Goal: Task Accomplishment & Management: Complete application form

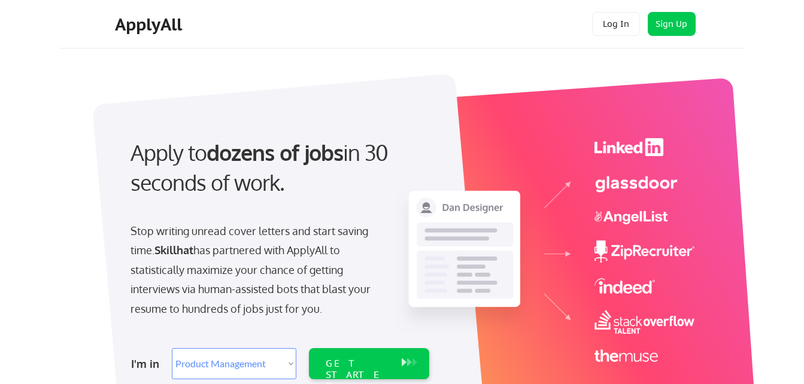
select select ""product""
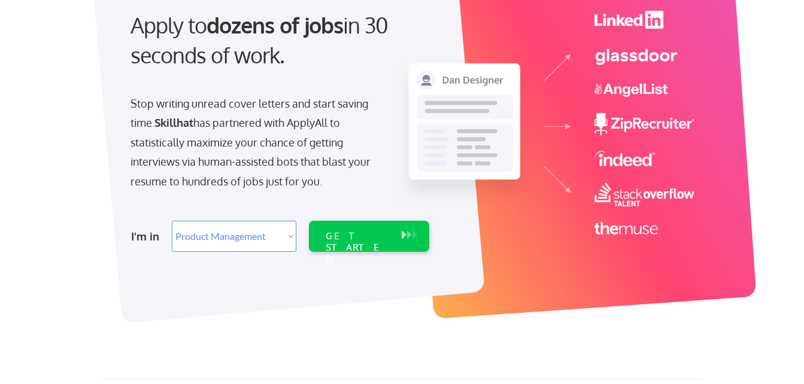
scroll to position [144, 0]
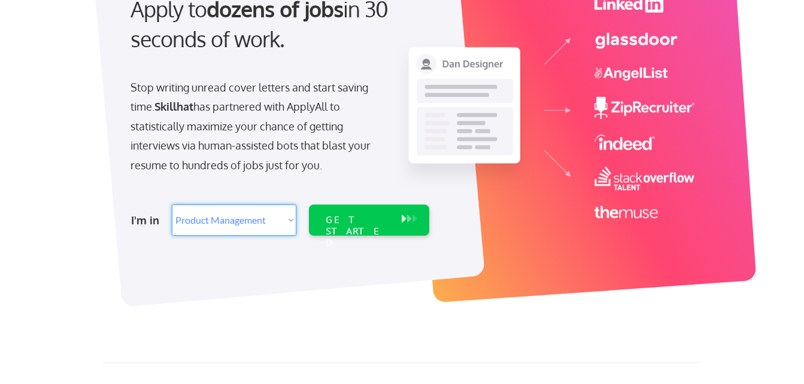
click at [290, 215] on select "Select Role Web/Front-End Development Product Management UX/UI/Product Design P…" at bounding box center [234, 220] width 124 height 31
select select ""data_science___analytics""
click at [172, 205] on select "Select Role Web/Front-End Development Product Management UX/UI/Product Design P…" at bounding box center [234, 220] width 124 height 31
select select ""data_science___analytics""
click at [392, 227] on div "GET STARTED" at bounding box center [358, 220] width 76 height 31
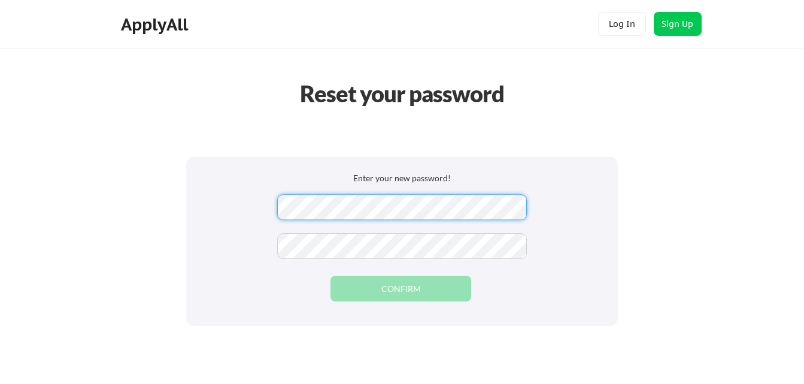
click at [229, 264] on div "Enter your new password! CONFIRM" at bounding box center [402, 241] width 432 height 169
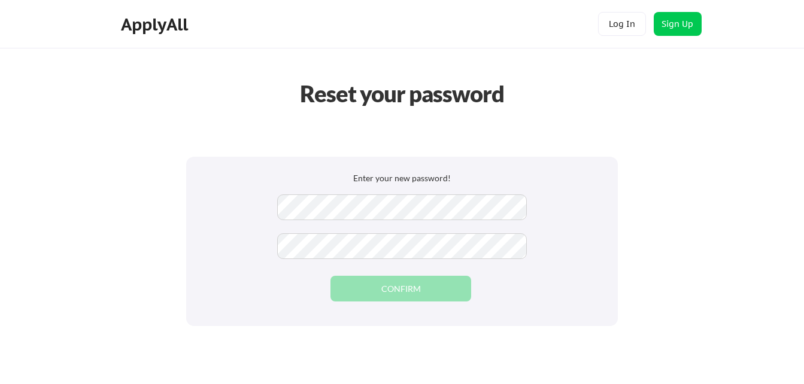
click at [300, 263] on div "Enter your new password! CONFIRM" at bounding box center [402, 241] width 432 height 169
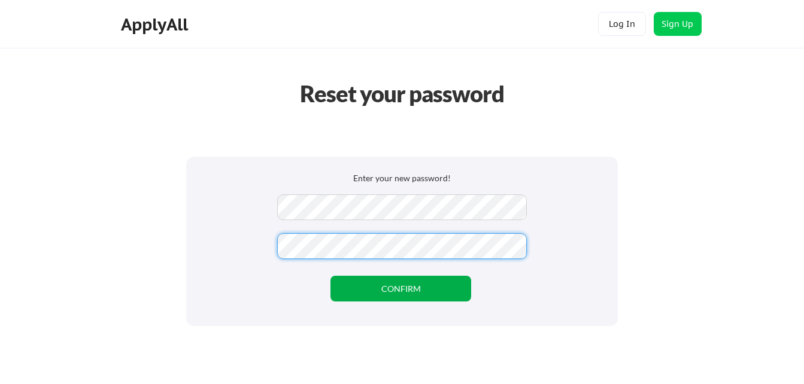
click at [384, 302] on div "Enter your new password! CONFIRM" at bounding box center [402, 241] width 432 height 169
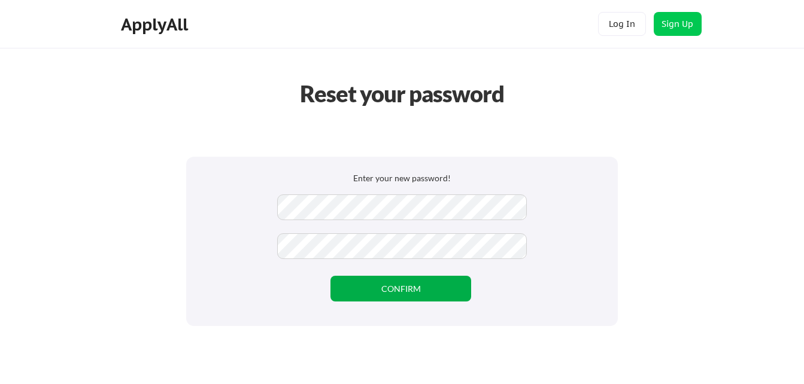
click at [384, 299] on button "CONFIRM" at bounding box center [400, 289] width 141 height 26
click at [384, 295] on button "CONFIRM" at bounding box center [400, 289] width 141 height 26
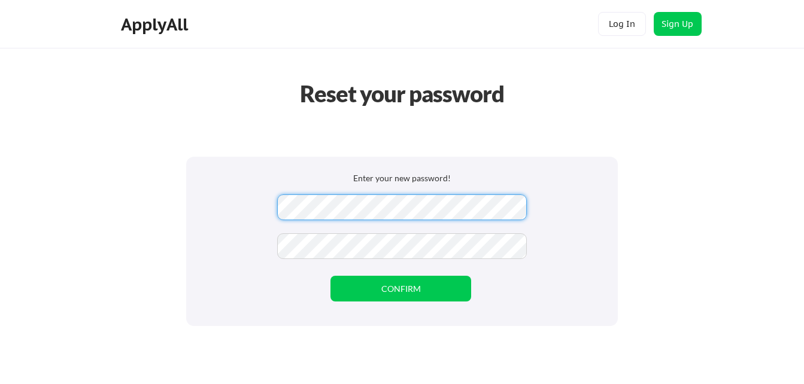
click at [361, 230] on div "Enter your new password! CONFIRM" at bounding box center [402, 241] width 432 height 169
click at [50, 212] on div "Reset your password Enter your new password! CONFIRM" at bounding box center [402, 253] width 804 height 506
click at [233, 244] on div "Enter your new password! CONFIRM" at bounding box center [402, 241] width 432 height 169
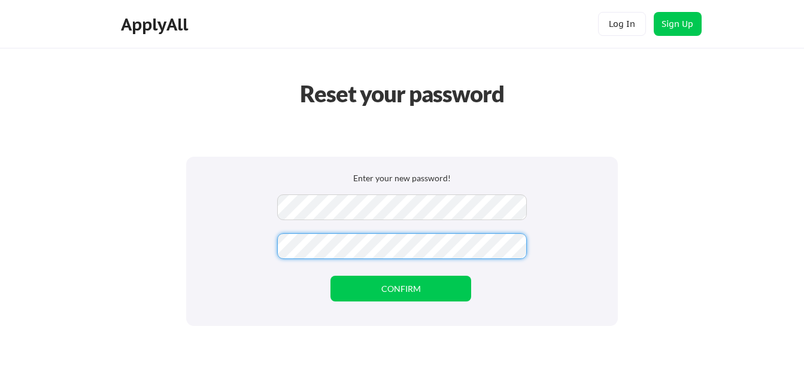
click at [34, 275] on div "Reset your password Enter your new password! CONFIRM" at bounding box center [402, 253] width 804 height 506
click at [358, 290] on button "CONFIRM" at bounding box center [400, 289] width 141 height 26
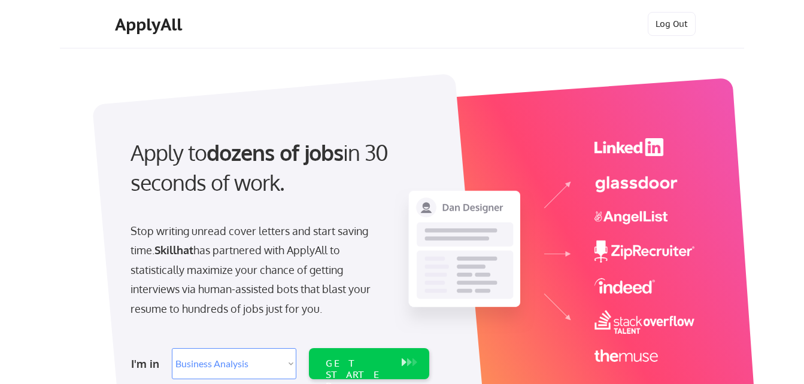
select select ""data_science___analytics""
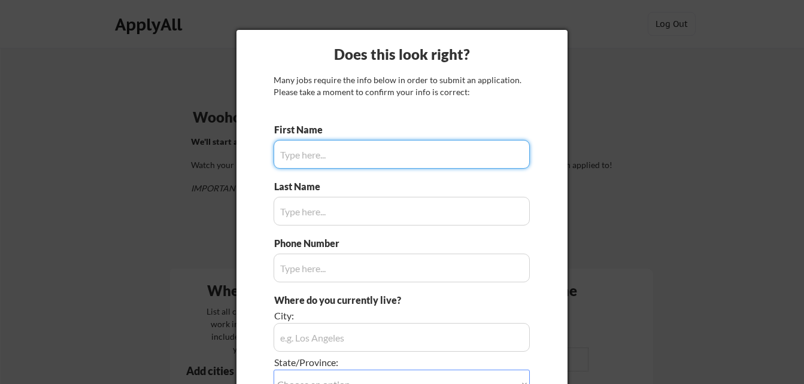
click at [318, 163] on input "input" at bounding box center [402, 154] width 256 height 29
type input "[PERSON_NAME]"
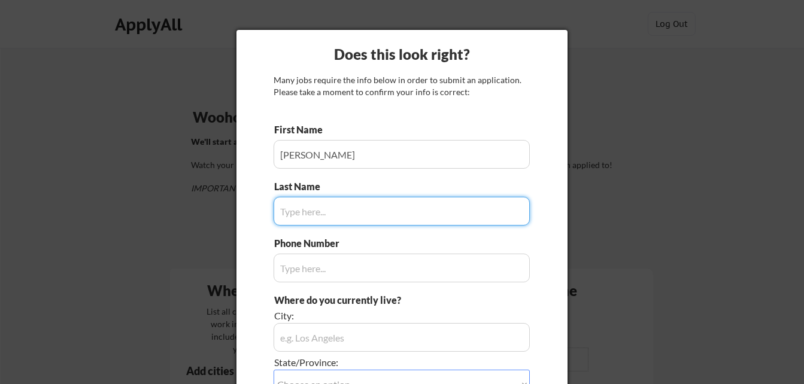
click at [339, 202] on input "input" at bounding box center [402, 211] width 256 height 29
type input "[PERSON_NAME]"
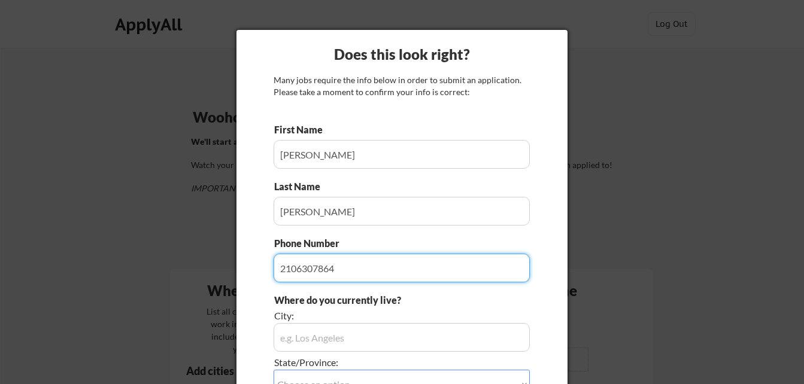
type input "2106307864"
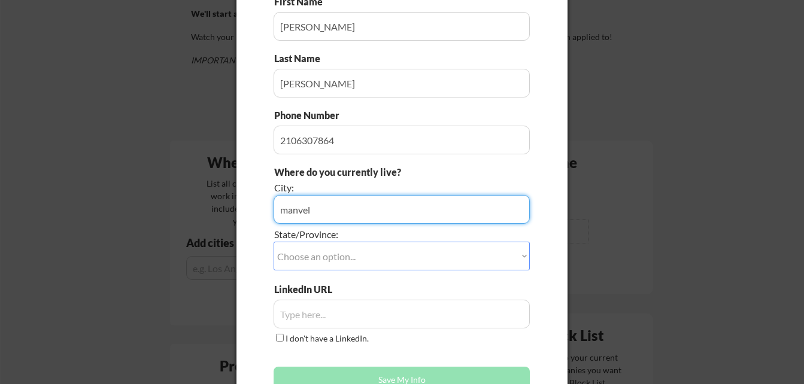
scroll to position [144, 0]
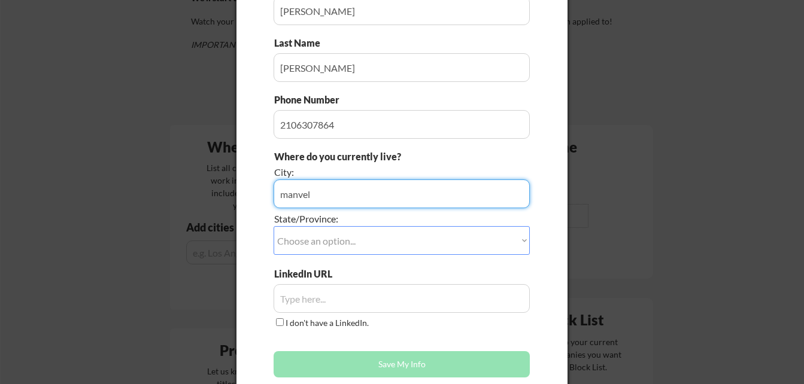
type input "manvel"
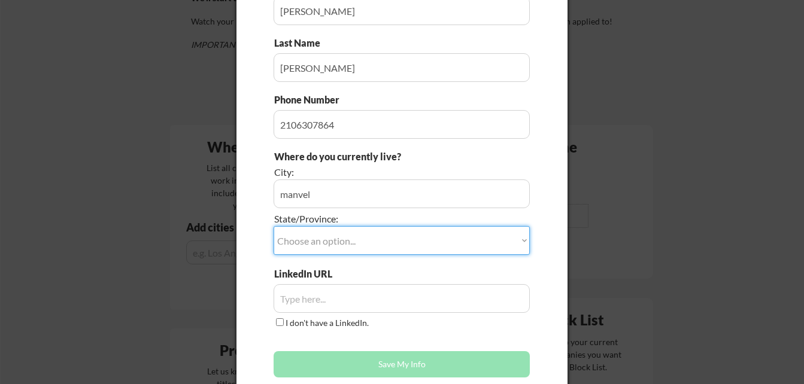
click at [395, 245] on select "Choose an option... Other/Not Applicable [US_STATE] [US_STATE] [GEOGRAPHIC_DATA…" at bounding box center [402, 240] width 256 height 29
select select ""[US_STATE]""
click at [274, 226] on select "Choose an option... Other/Not Applicable [US_STATE] [US_STATE] [GEOGRAPHIC_DATA…" at bounding box center [402, 240] width 256 height 29
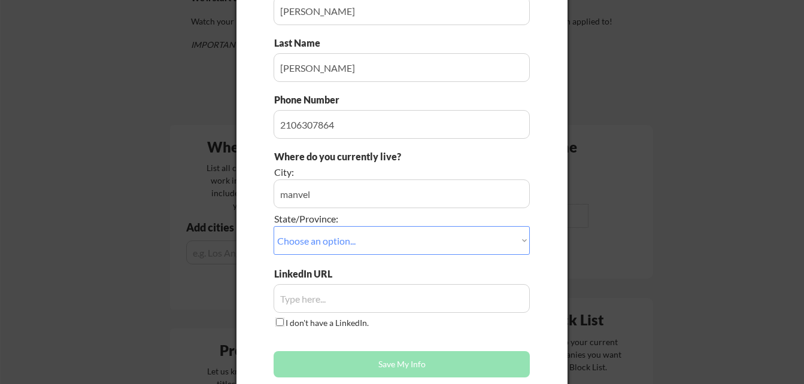
click at [277, 324] on input "I don't have a LinkedIn." at bounding box center [280, 322] width 8 height 8
checkbox input "true"
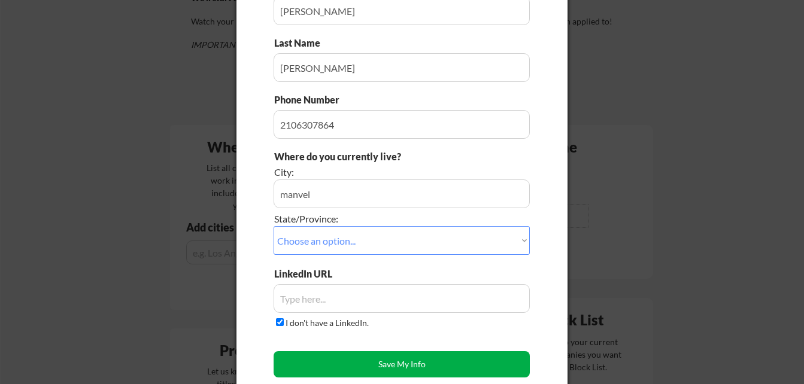
click at [330, 358] on button "Save My Info" at bounding box center [402, 364] width 256 height 26
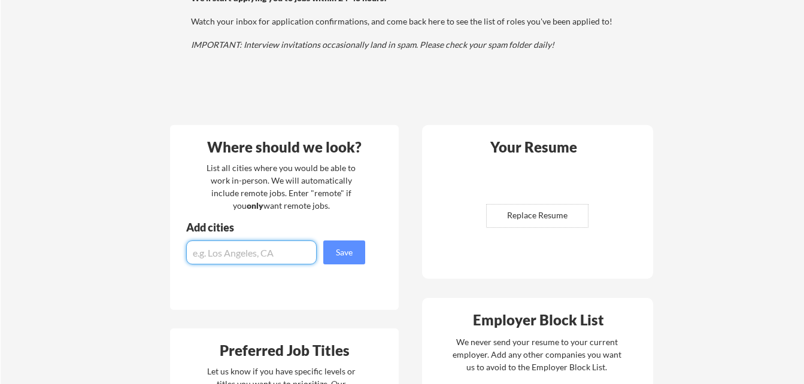
click at [268, 257] on input "input" at bounding box center [251, 253] width 130 height 24
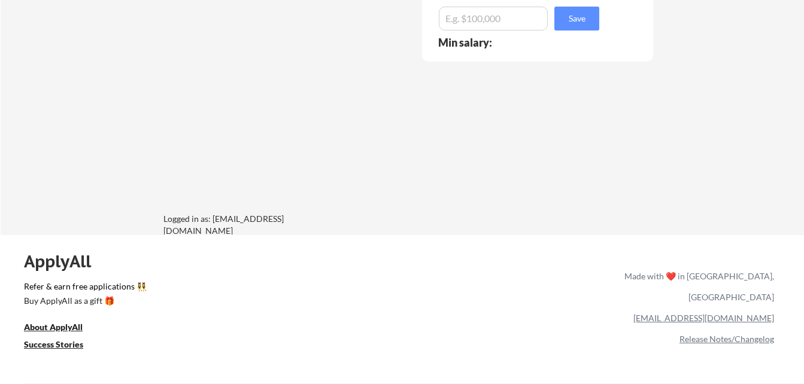
scroll to position [802, 0]
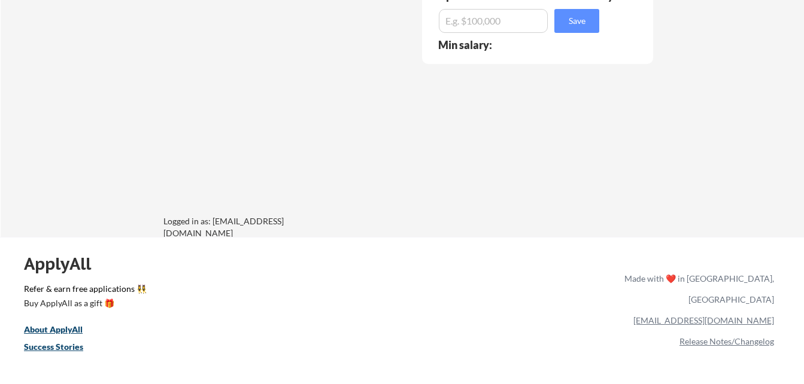
click at [50, 351] on u "Success Stories" at bounding box center [53, 347] width 59 height 10
